Goal: Book appointment/travel/reservation

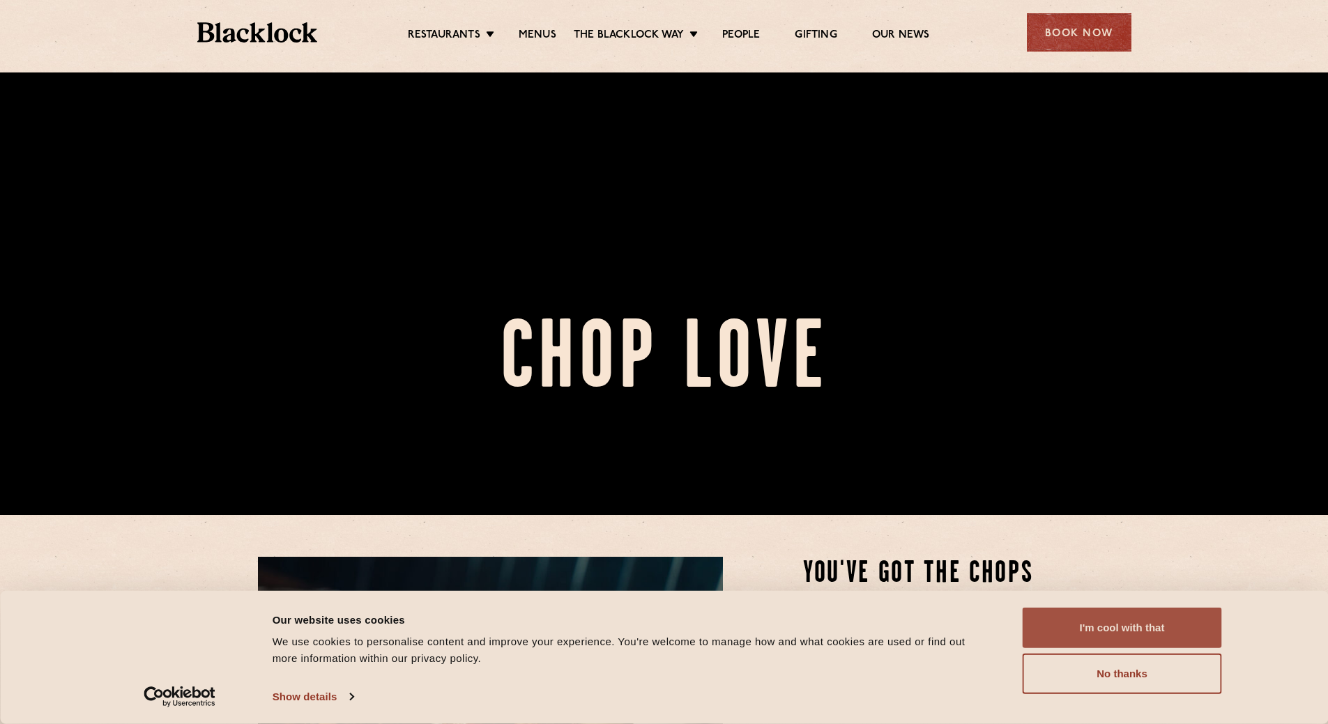
click at [1168, 623] on button "I'm cool with that" at bounding box center [1122, 628] width 199 height 40
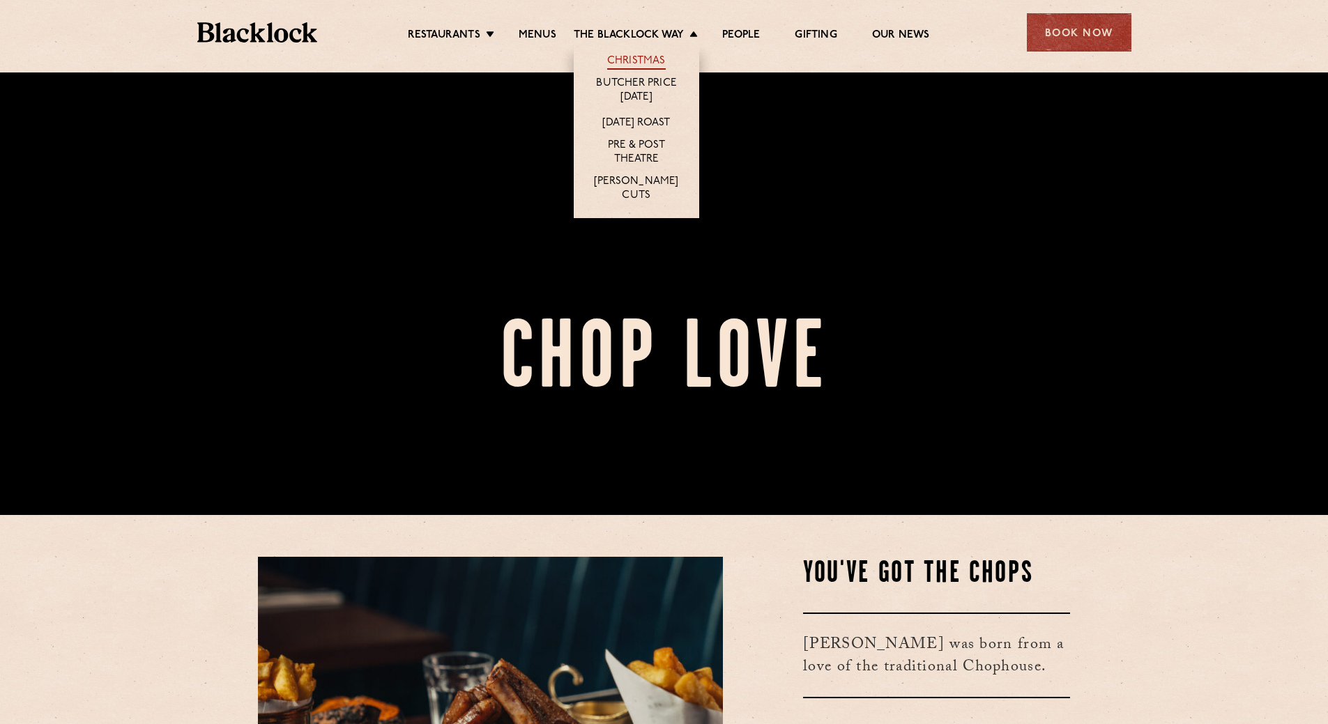
click at [645, 62] on link "Christmas" at bounding box center [636, 61] width 59 height 15
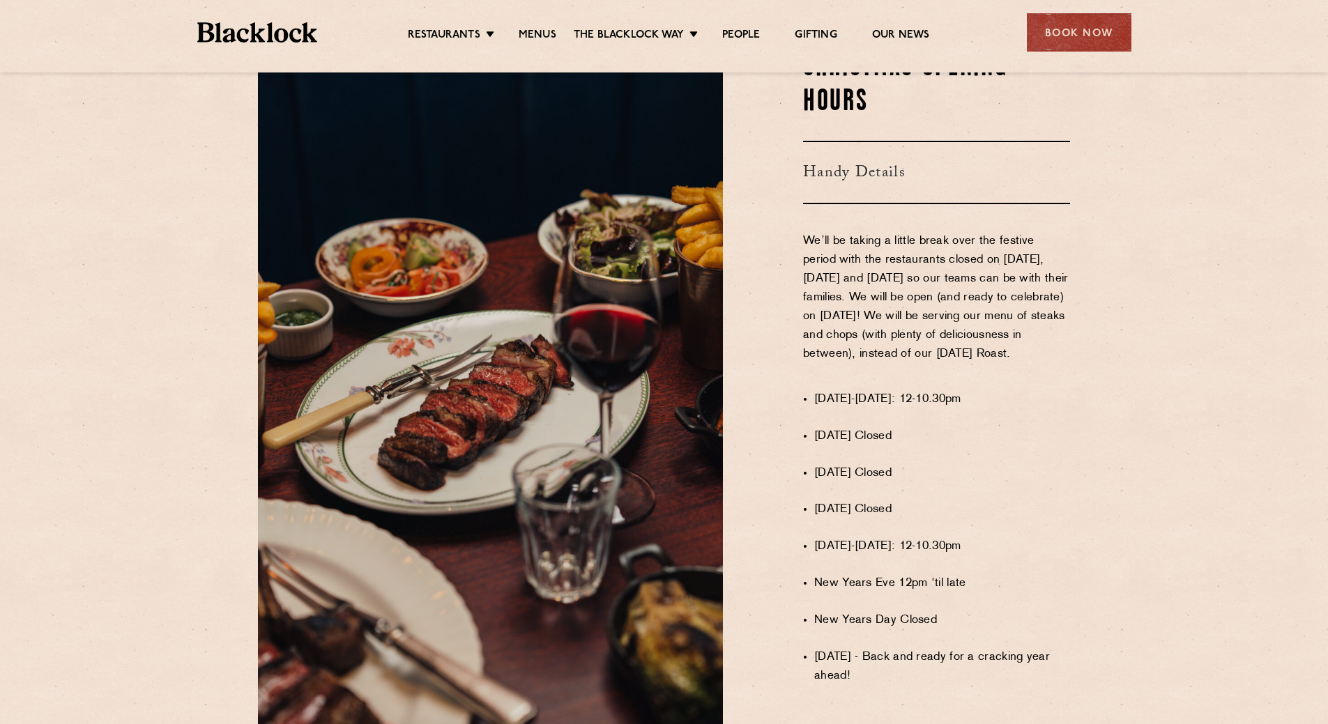
scroll to position [837, 0]
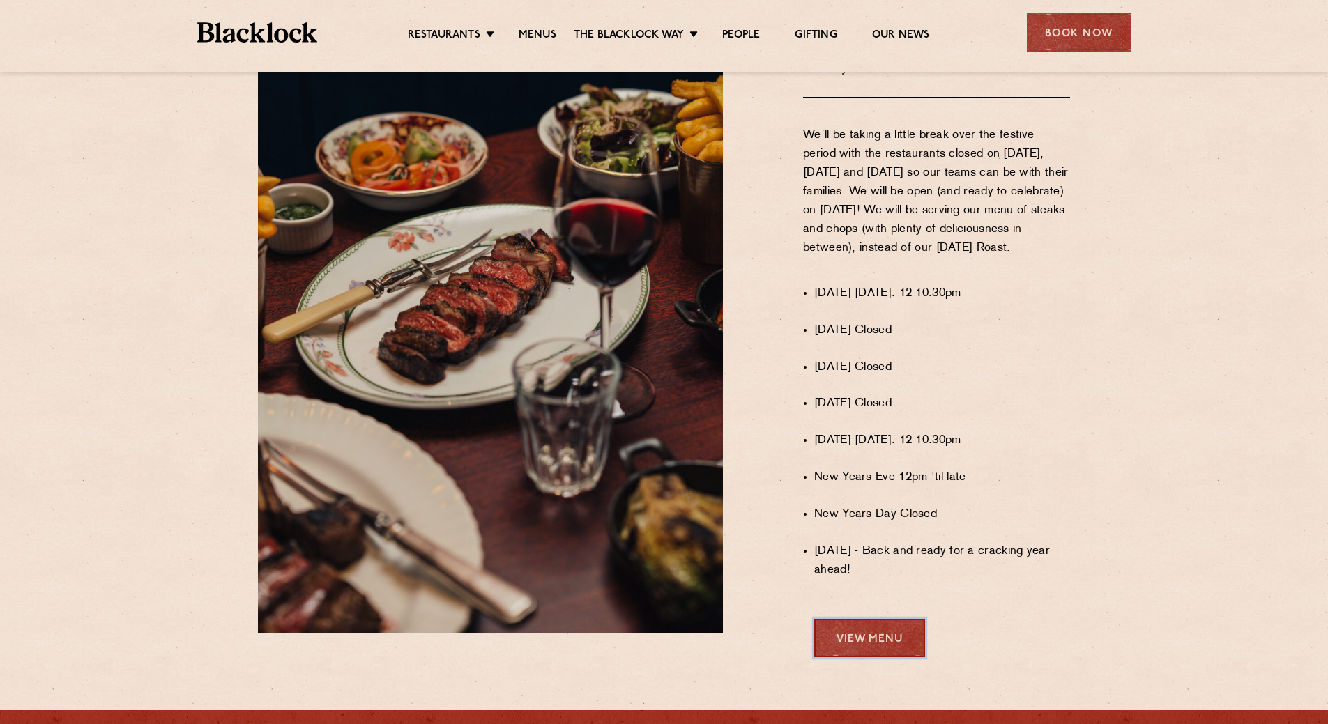
click at [878, 652] on link "View Menu" at bounding box center [869, 638] width 111 height 38
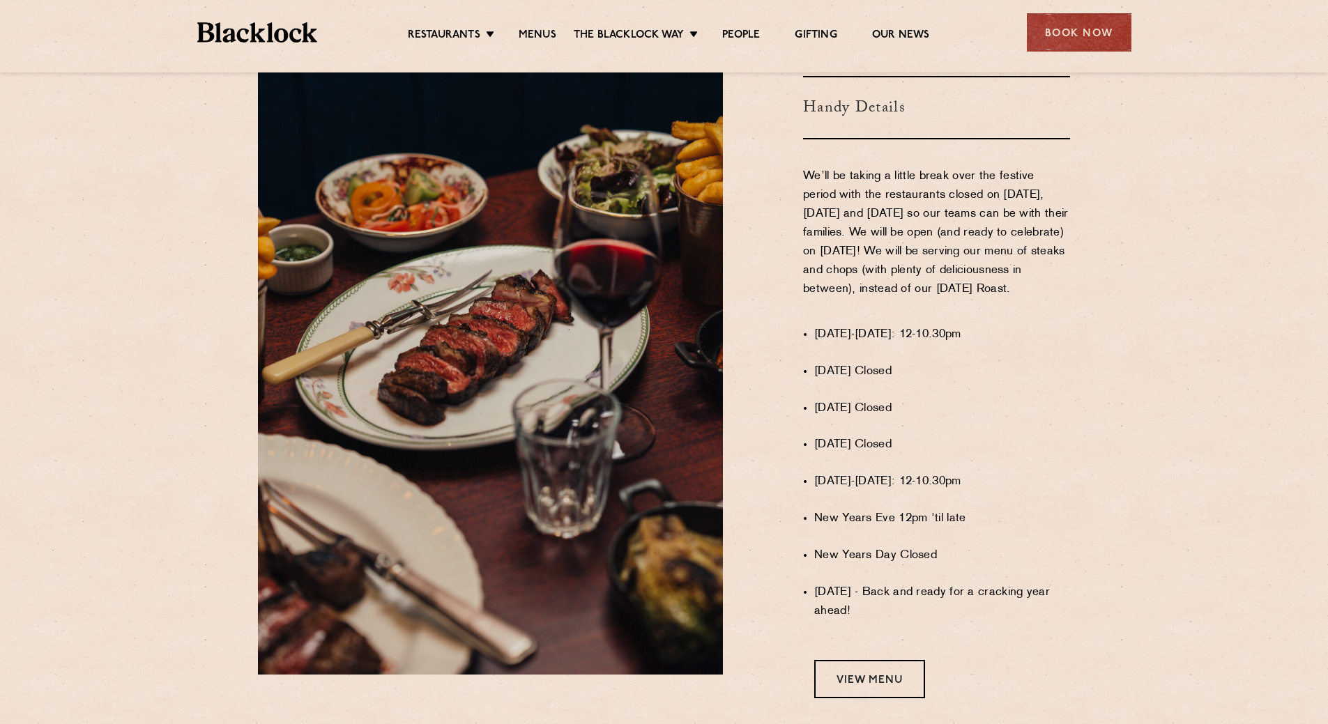
scroll to position [710, 0]
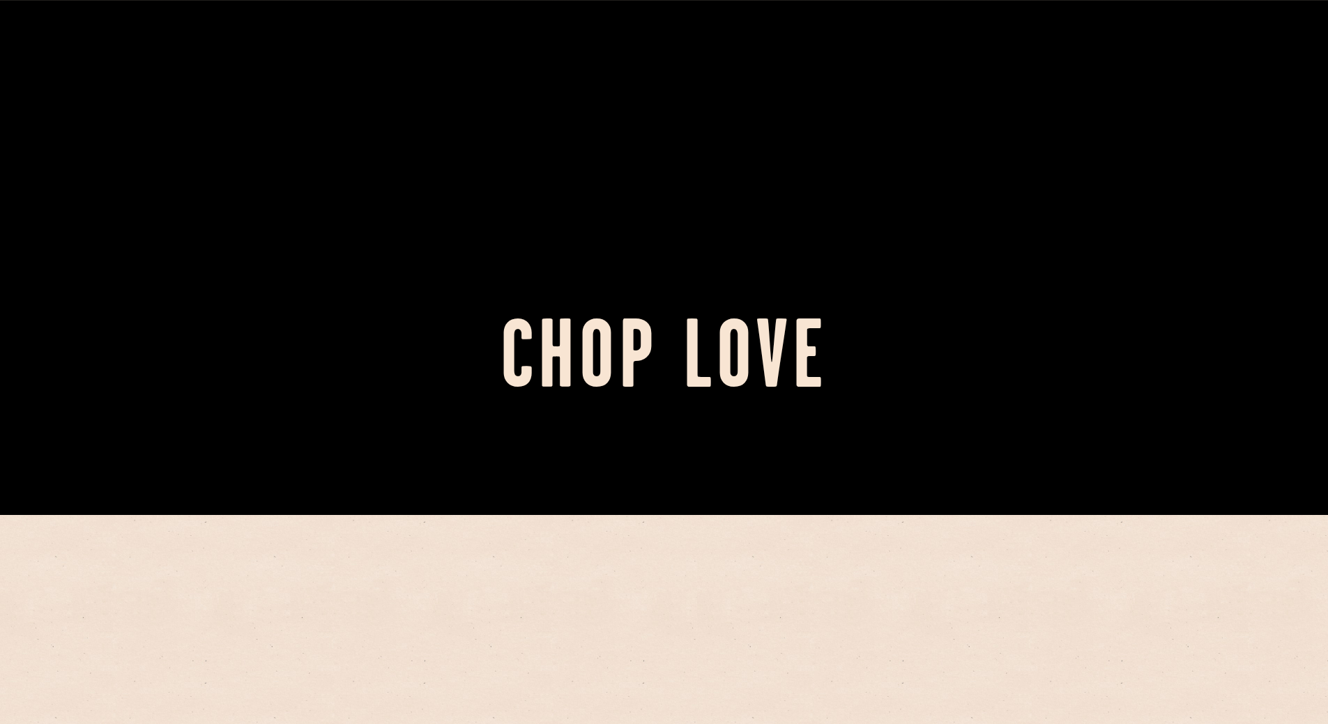
scroll to position [209, 0]
